Goal: Download file/media

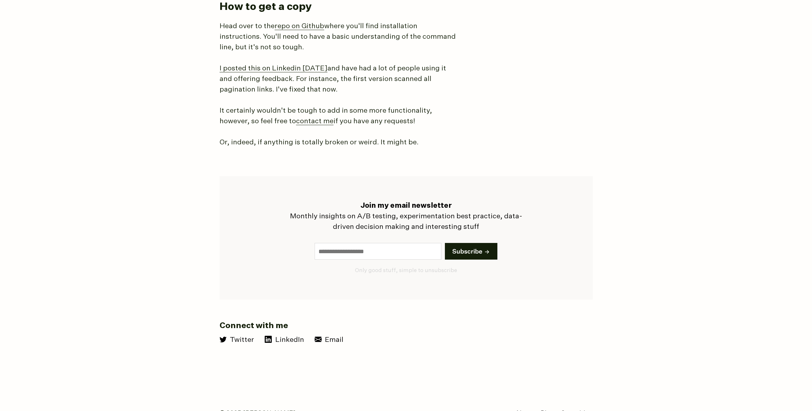
scroll to position [992, 0]
click at [301, 24] on link "repo on Github" at bounding box center [300, 25] width 50 height 7
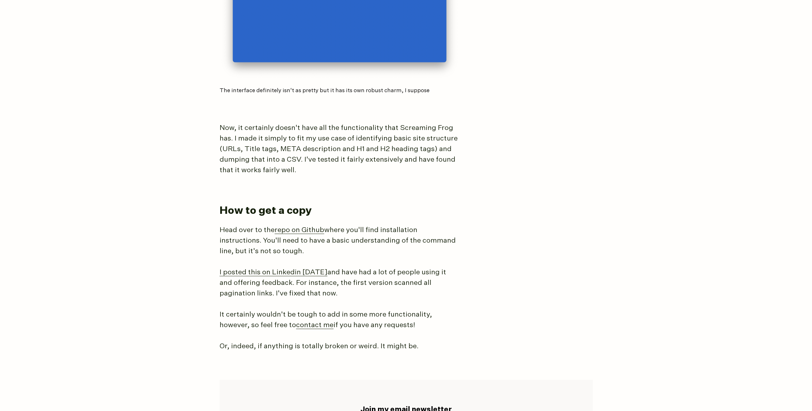
scroll to position [788, 0]
click at [291, 229] on link "repo on Github" at bounding box center [300, 230] width 50 height 7
